Goal: Task Accomplishment & Management: Manage account settings

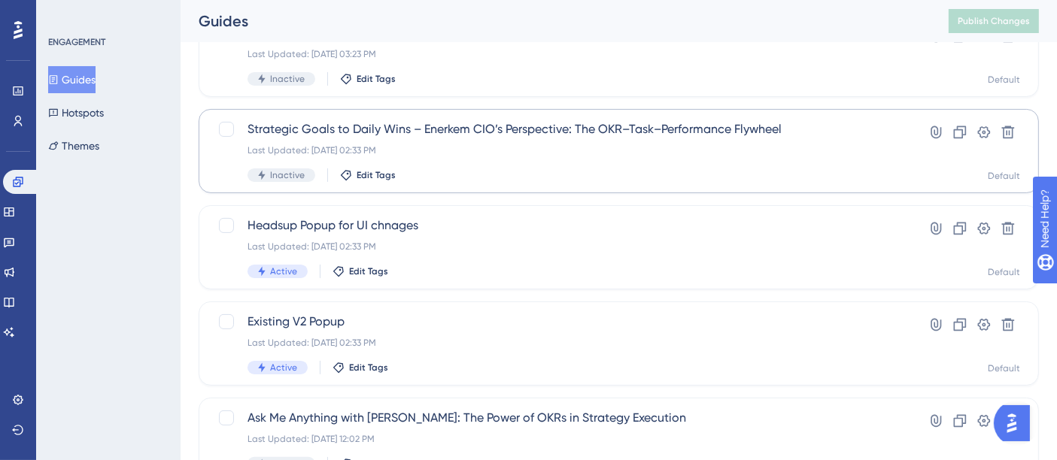
scroll to position [334, 0]
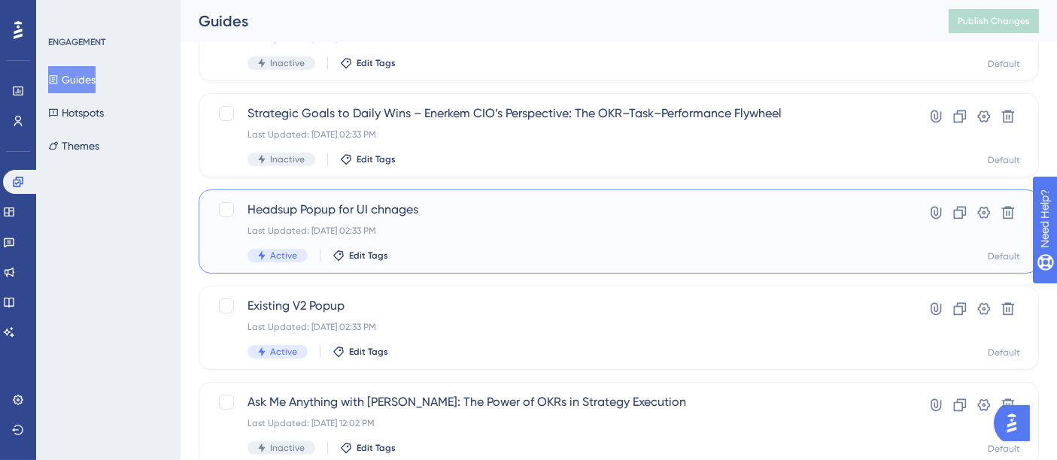
click at [453, 239] on div "Headsup Popup for UI chnages Last Updated: [DATE] 02:33 PM Active Edit Tags" at bounding box center [559, 232] width 622 height 62
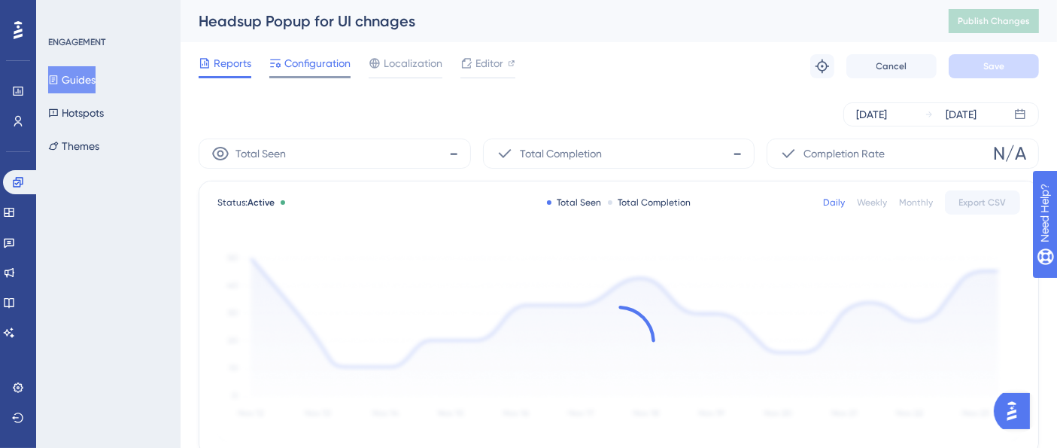
click at [304, 72] on div "Configuration" at bounding box center [309, 66] width 81 height 24
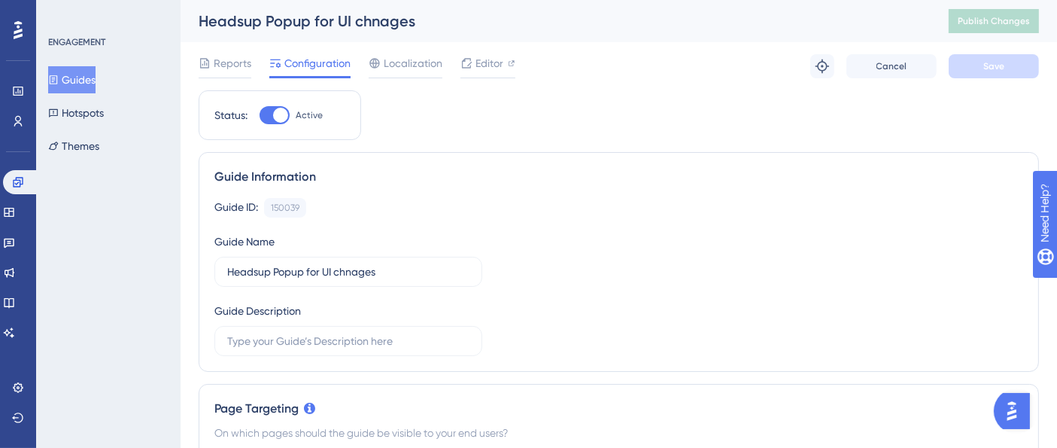
click at [275, 118] on div at bounding box center [280, 115] width 15 height 15
click at [260, 116] on input "Active" at bounding box center [259, 115] width 1 height 1
checkbox input "false"
click at [980, 76] on button "Save" at bounding box center [994, 66] width 90 height 24
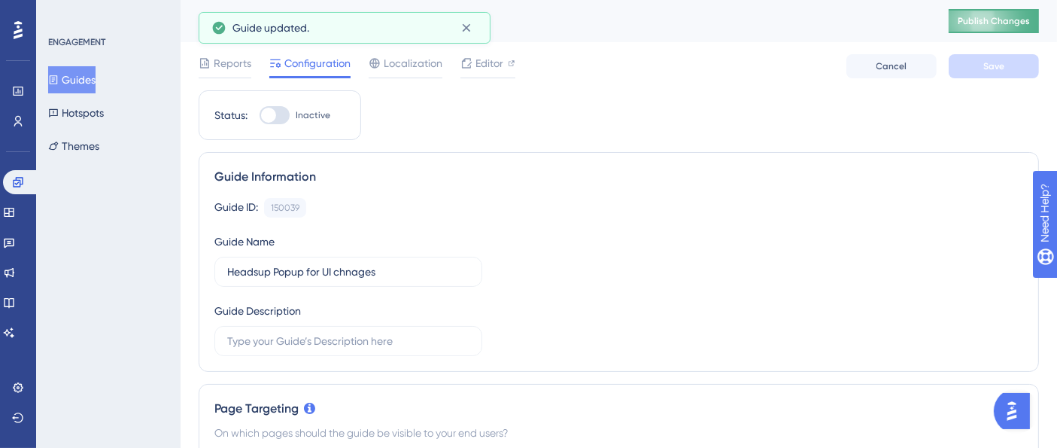
click at [1012, 23] on span "Publish Changes" at bounding box center [994, 21] width 72 height 12
click at [89, 79] on button "Guides" at bounding box center [71, 79] width 47 height 27
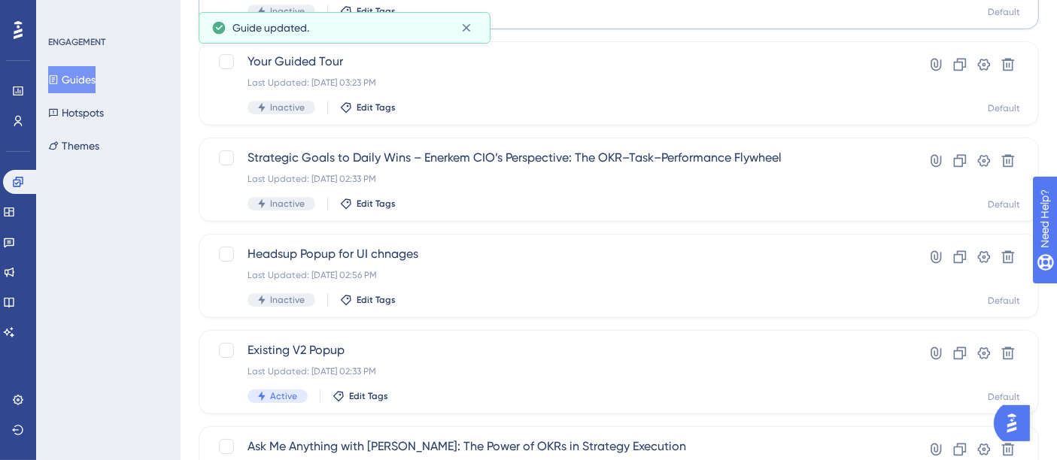
scroll to position [334, 0]
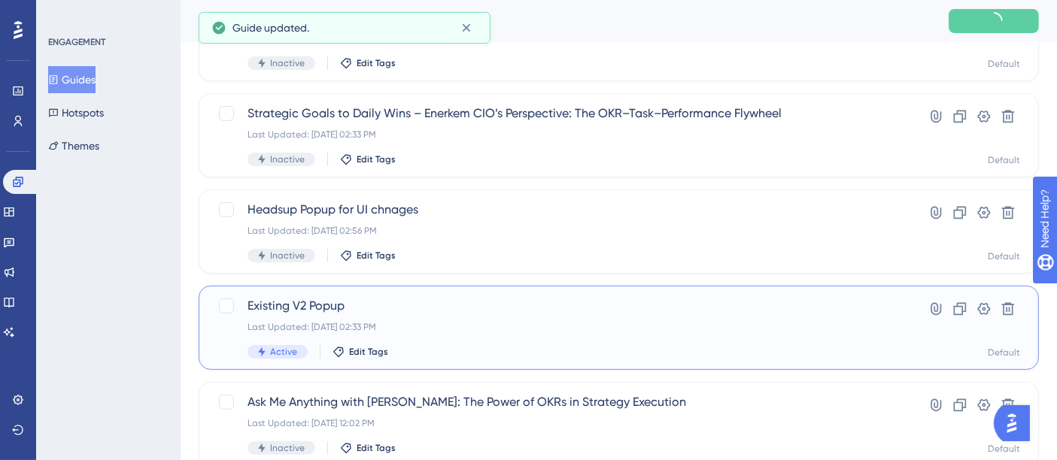
click at [357, 302] on span "Existing V2 Popup" at bounding box center [559, 306] width 622 height 18
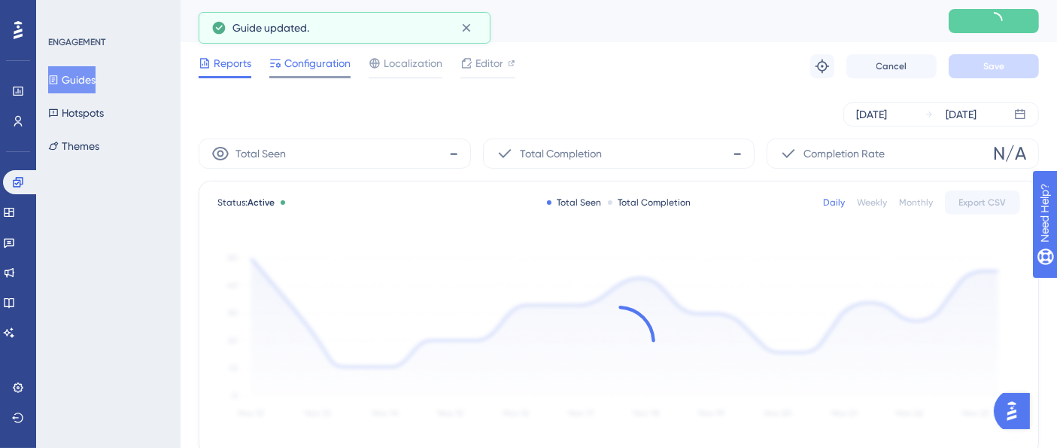
click at [308, 67] on span "Configuration" at bounding box center [317, 63] width 66 height 18
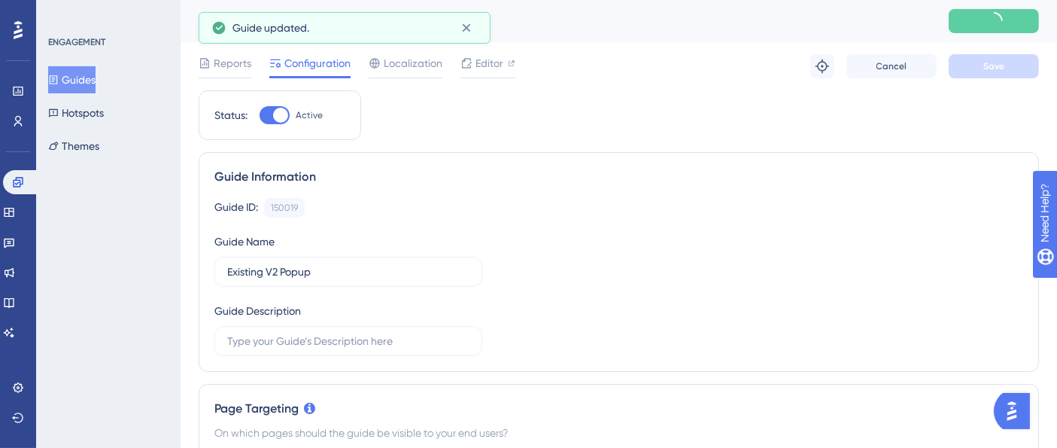
click at [277, 111] on div at bounding box center [280, 115] width 15 height 15
click at [260, 115] on input "Active" at bounding box center [259, 115] width 1 height 1
checkbox input "false"
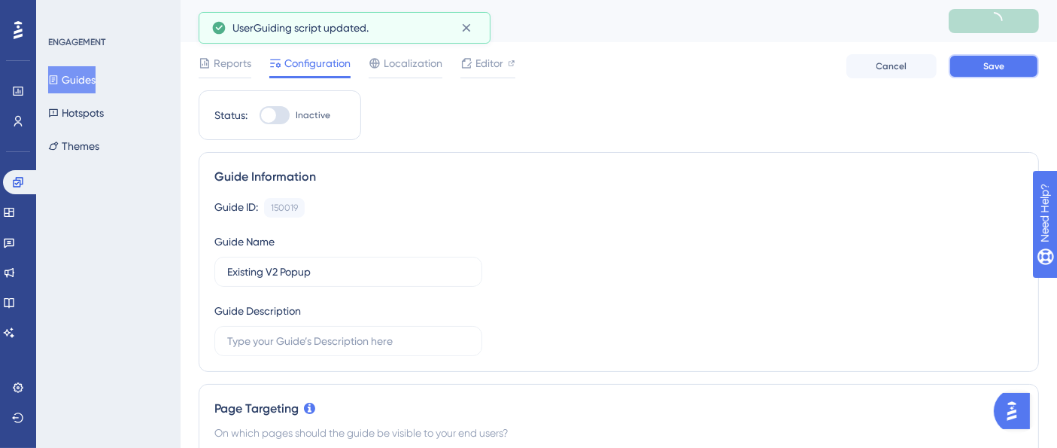
click at [1016, 70] on button "Save" at bounding box center [994, 66] width 90 height 24
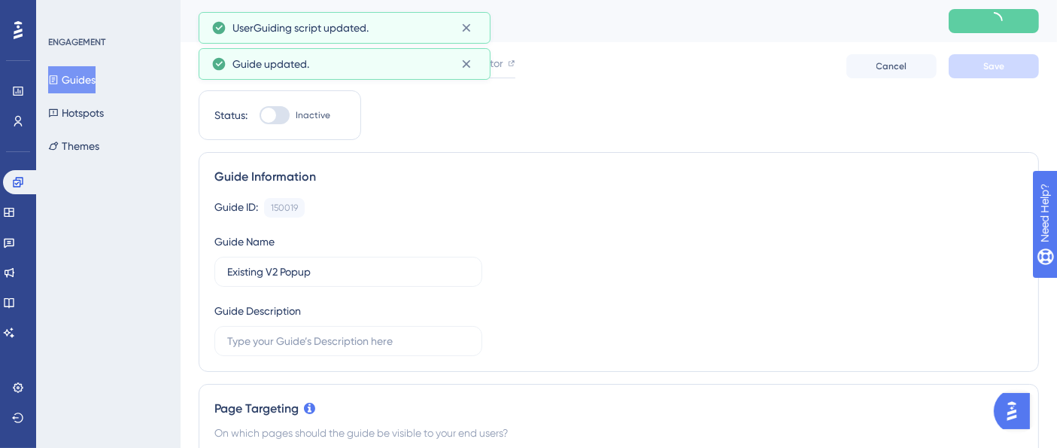
click at [1007, 26] on icon at bounding box center [994, 21] width 26 height 26
click at [1008, 26] on span "Publish Changes" at bounding box center [994, 21] width 72 height 12
click at [96, 81] on button "Guides" at bounding box center [71, 79] width 47 height 27
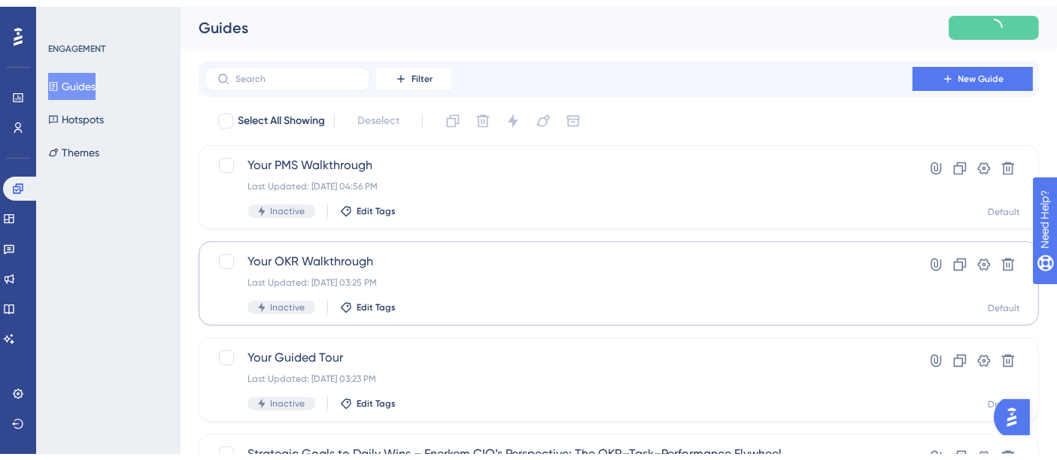
scroll to position [167, 0]
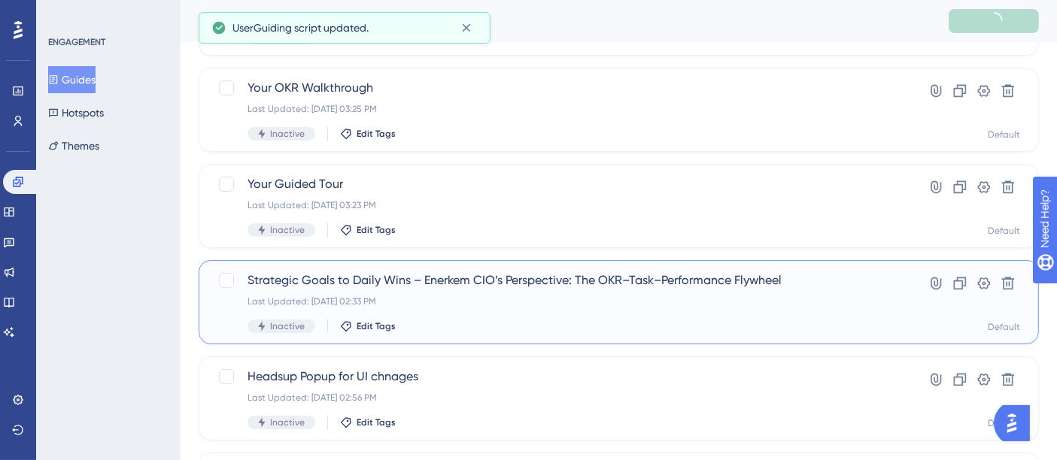
click at [420, 279] on span "Strategic Goals to Daily Wins – Enerkem CIO’s Perspective: The OKR–Task–Perform…" at bounding box center [559, 281] width 622 height 18
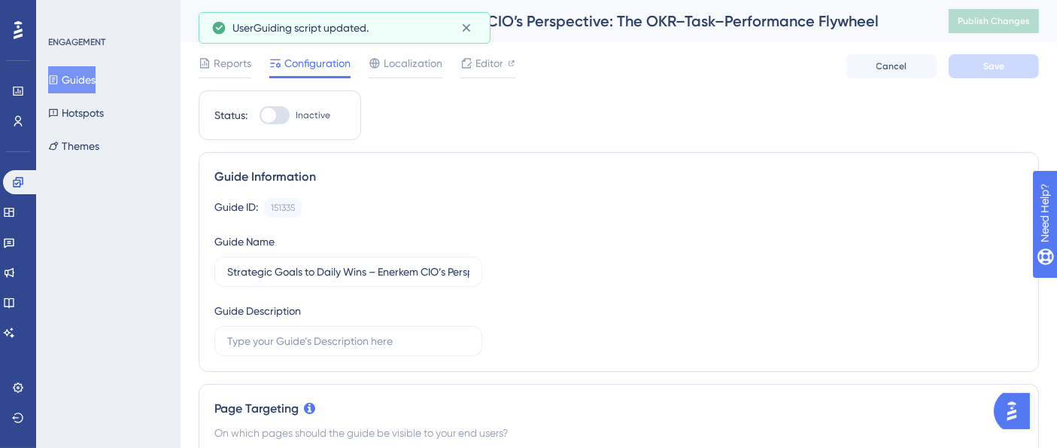
click at [279, 118] on div at bounding box center [275, 115] width 30 height 18
click at [260, 116] on input "Inactive" at bounding box center [259, 115] width 1 height 1
checkbox input "true"
click at [969, 71] on button "Save" at bounding box center [994, 66] width 90 height 24
click at [1020, 22] on span "Publish Changes" at bounding box center [994, 21] width 72 height 12
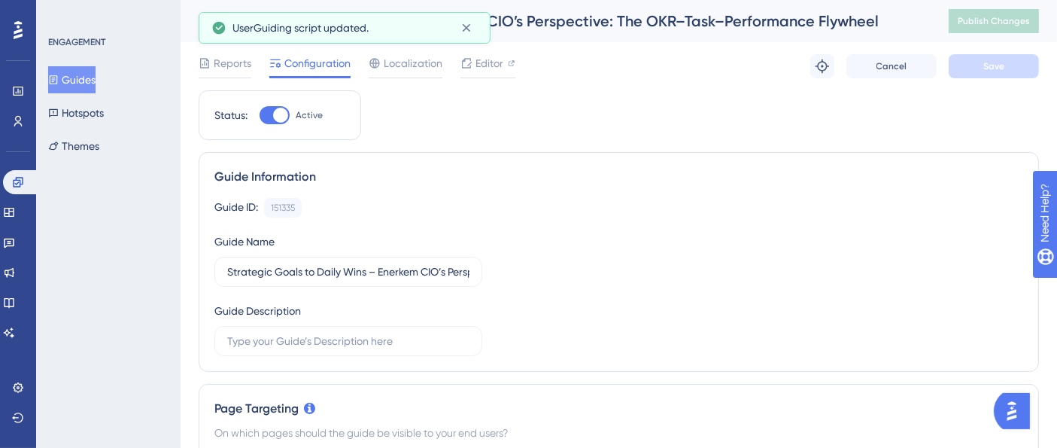
click at [85, 77] on button "Guides" at bounding box center [71, 79] width 47 height 27
